Goal: Navigation & Orientation: Find specific page/section

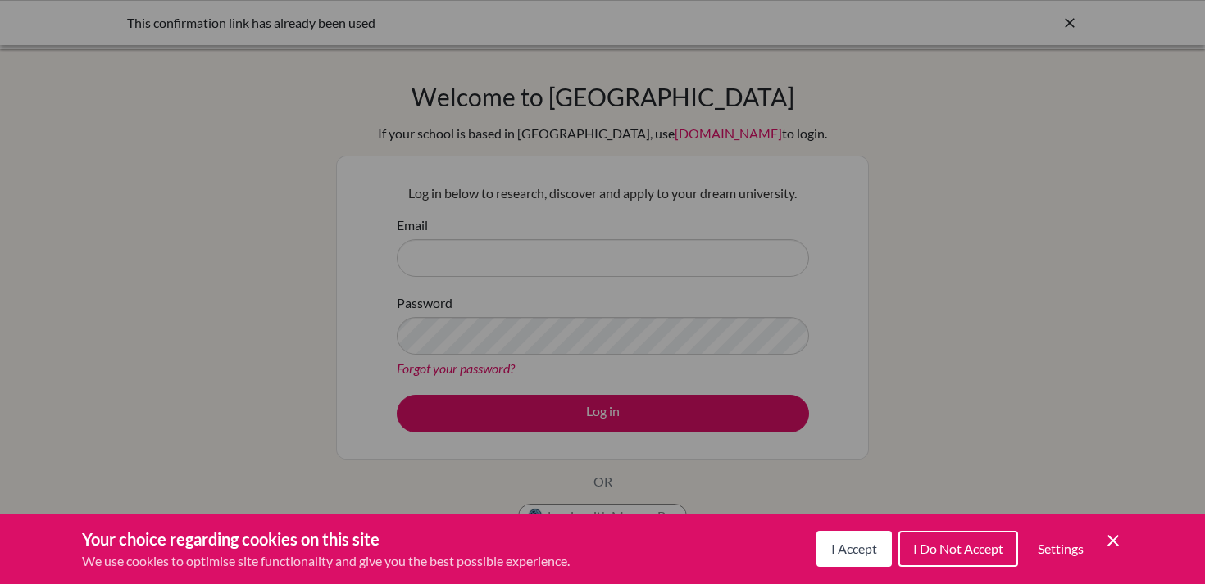
click at [1112, 536] on icon "Cookie Control Close Icon" at bounding box center [1113, 541] width 20 height 20
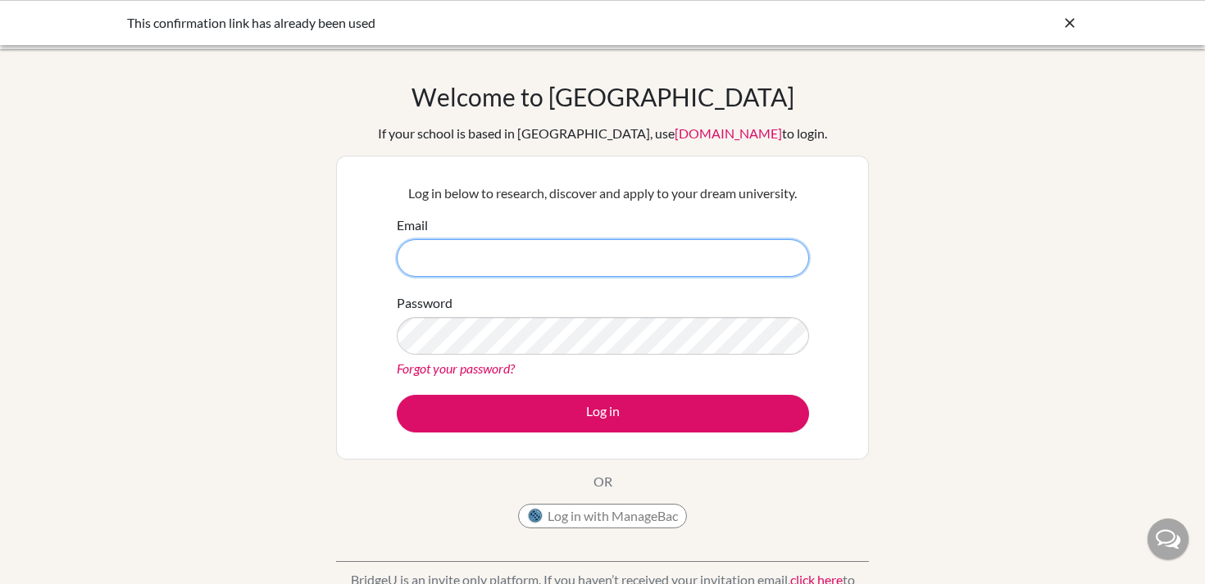
click at [571, 252] on input "Email" at bounding box center [603, 258] width 412 height 38
type input "cgilbert@cas.ac.ma"
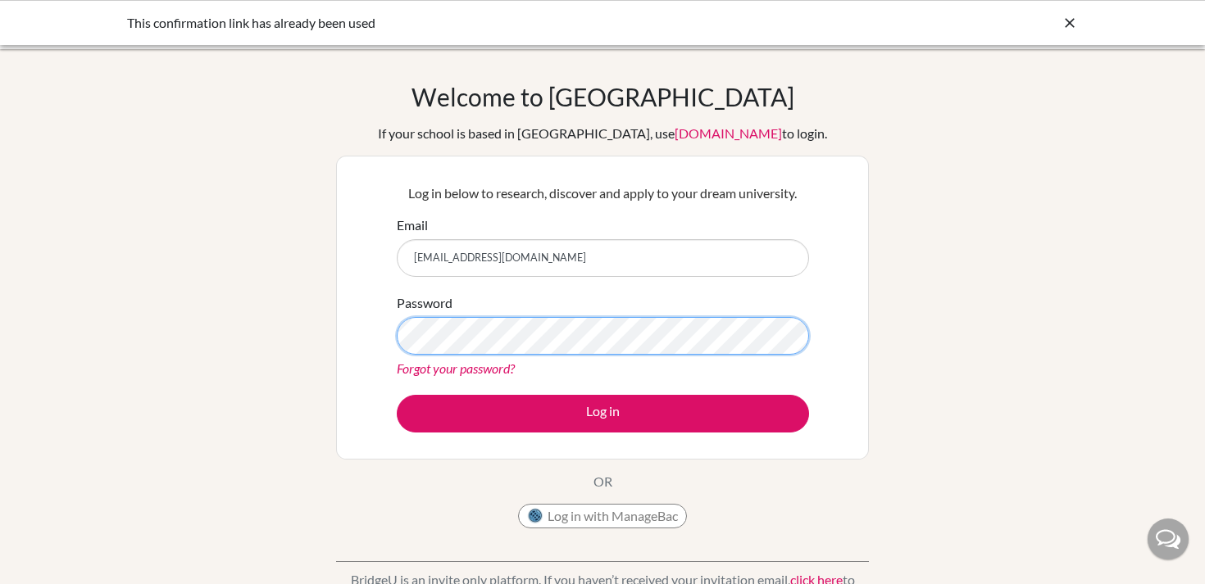
click at [397, 395] on button "Log in" at bounding box center [603, 414] width 412 height 38
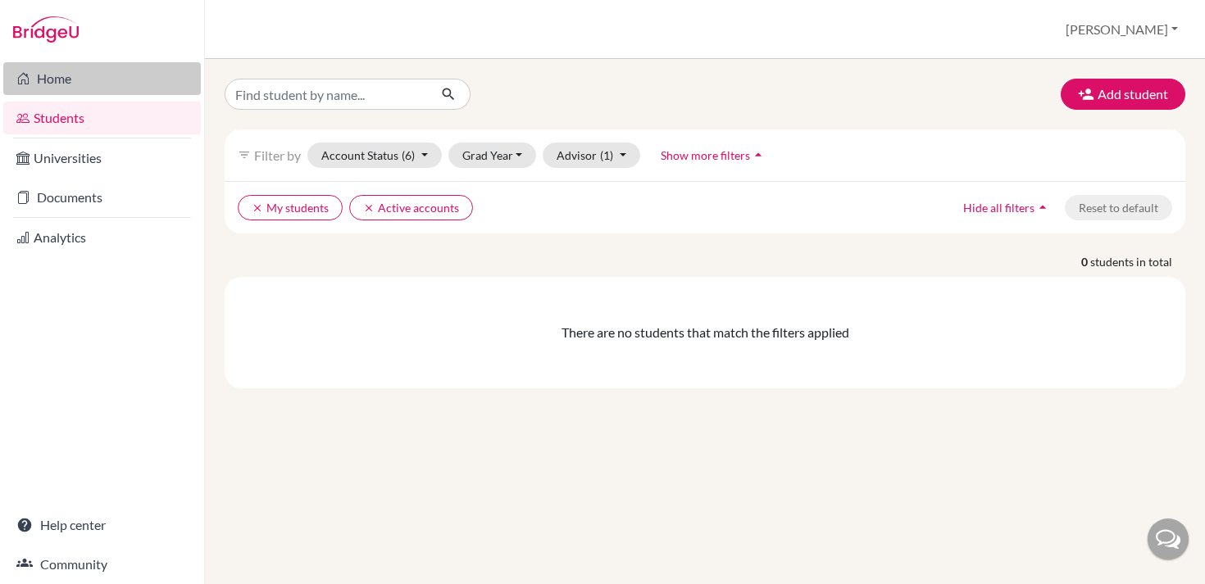
click at [89, 84] on link "Home" at bounding box center [101, 78] width 197 height 33
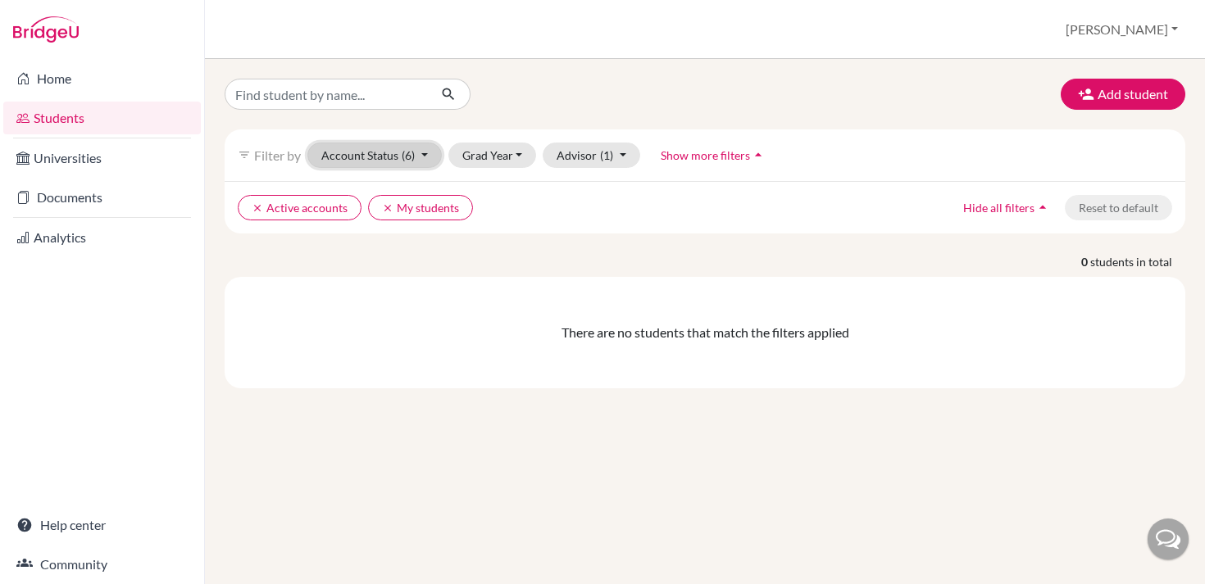
click at [347, 156] on button "Account Status (6)" at bounding box center [374, 155] width 134 height 25
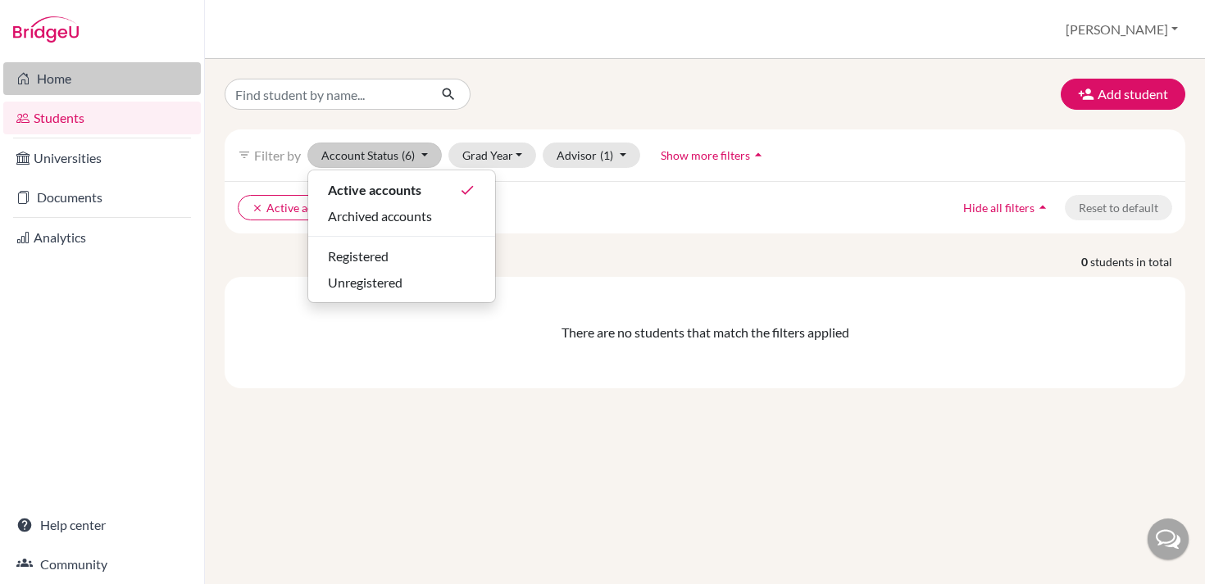
click at [131, 93] on link "Home" at bounding box center [101, 78] width 197 height 33
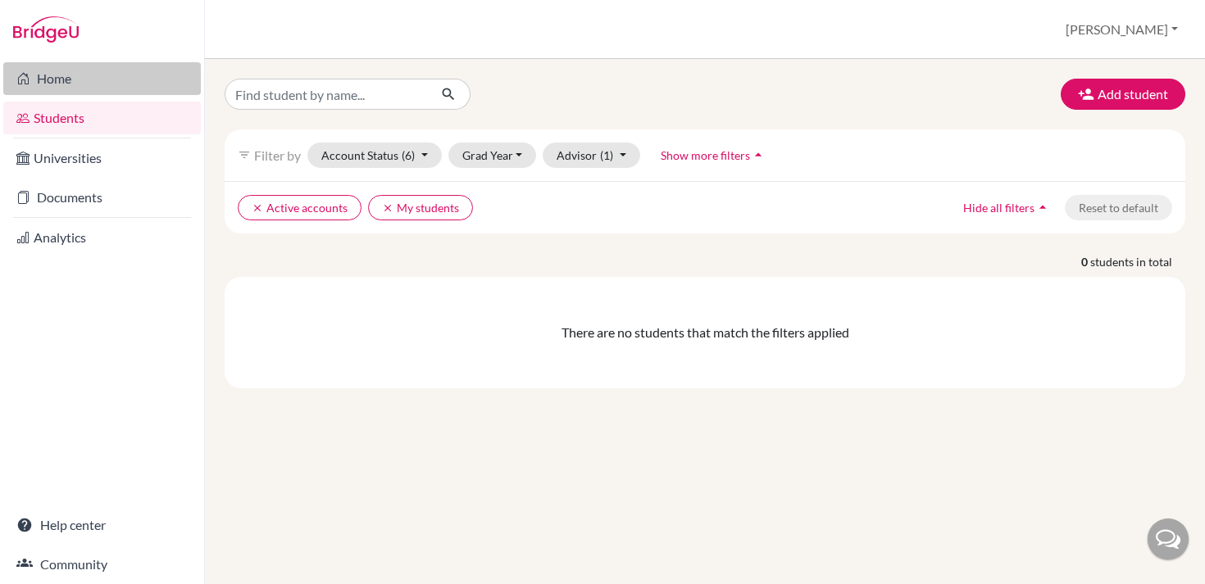
click at [78, 84] on link "Home" at bounding box center [101, 78] width 197 height 33
